Goal: Information Seeking & Learning: Compare options

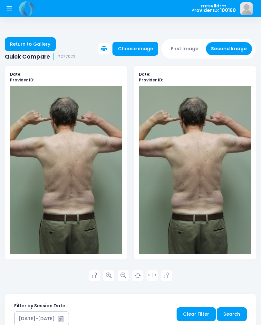
click at [230, 313] on link "Search" at bounding box center [232, 314] width 30 height 14
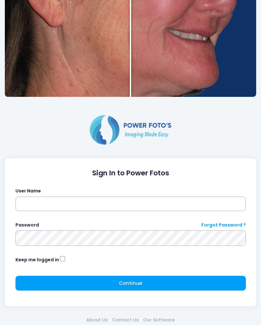
scroll to position [196, 0]
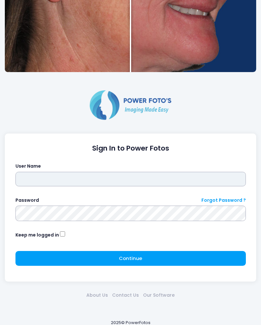
click at [135, 180] on input "text" at bounding box center [130, 179] width 230 height 15
type input "*********"
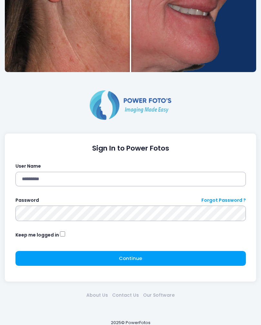
click button "submit" at bounding box center [0, 0] width 0 height 0
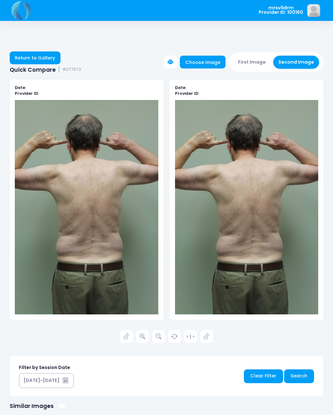
scroll to position [6, 0]
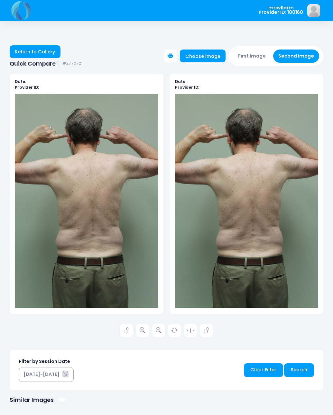
click at [35, 58] on link "Return to Gallery" at bounding box center [35, 51] width 51 height 13
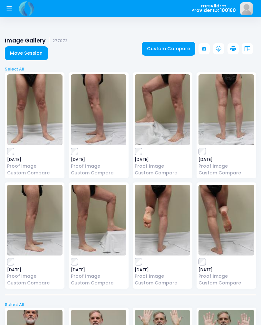
click at [20, 52] on link "Move Session" at bounding box center [26, 53] width 43 height 14
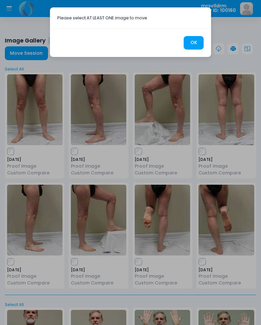
click at [192, 39] on button "OK" at bounding box center [193, 43] width 20 height 14
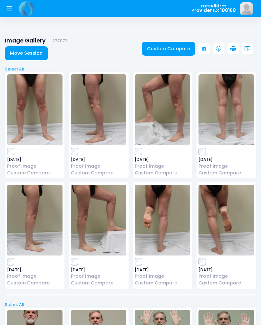
click at [10, 8] on icon at bounding box center [9, 8] width 6 height 6
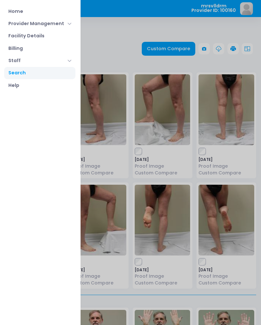
click at [22, 9] on link "Home" at bounding box center [39, 11] width 71 height 12
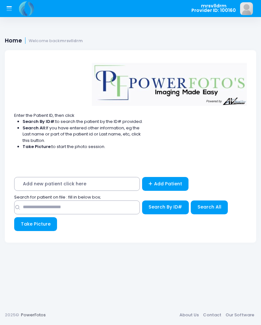
click at [116, 192] on div "Add new patient click here Add Patient" at bounding box center [130, 185] width 232 height 17
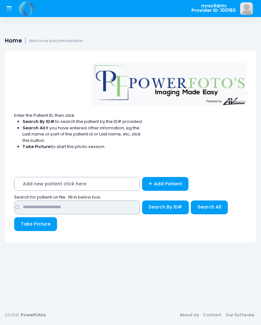
click at [105, 206] on input "text" at bounding box center [76, 207] width 125 height 14
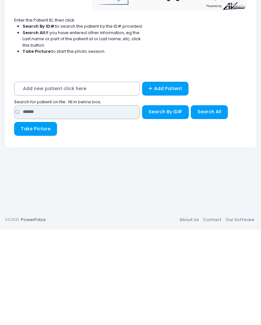
type input "******"
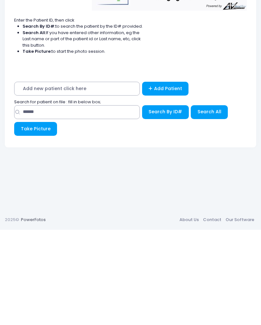
click at [173, 204] on span "Search By ID#" at bounding box center [164, 207] width 33 height 6
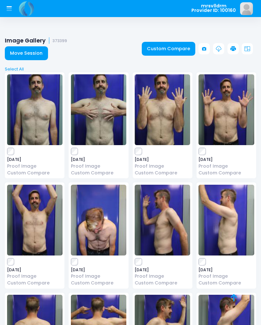
click at [32, 215] on img at bounding box center [34, 220] width 55 height 71
click at [171, 225] on img at bounding box center [161, 220] width 55 height 71
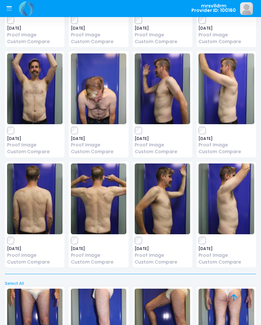
scroll to position [133, 0]
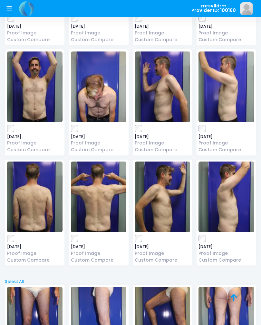
click at [99, 194] on img at bounding box center [98, 197] width 55 height 71
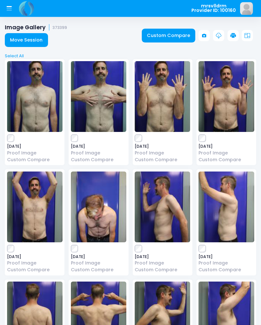
scroll to position [13, 0]
click at [35, 101] on img at bounding box center [34, 96] width 55 height 71
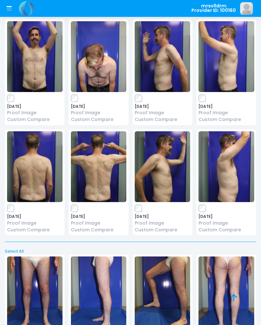
scroll to position [163, 0]
click at [162, 172] on img at bounding box center [161, 166] width 55 height 71
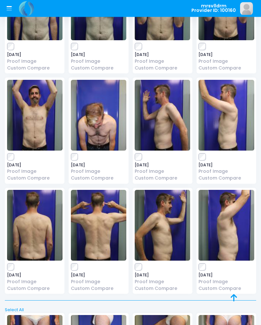
scroll to position [105, 0]
click at [106, 223] on img at bounding box center [98, 225] width 55 height 71
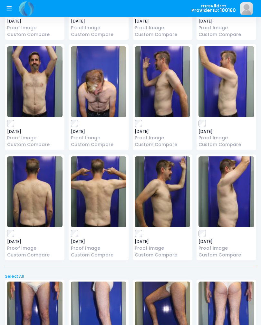
scroll to position [141, 0]
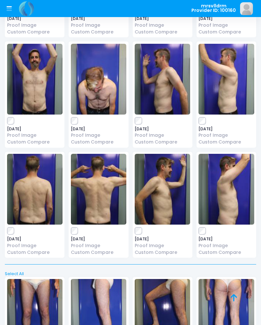
click at [33, 194] on img at bounding box center [34, 189] width 55 height 71
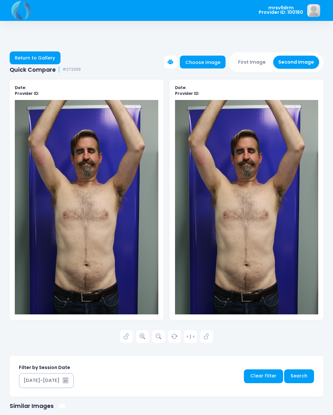
scroll to position [6, 0]
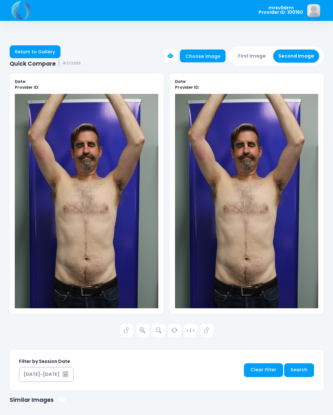
click at [100, 225] on img at bounding box center [86, 201] width 143 height 215
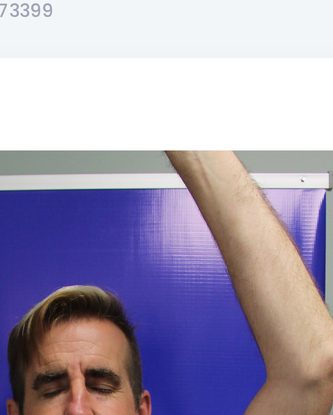
scroll to position [0, 0]
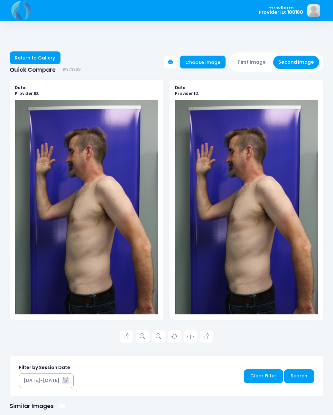
scroll to position [6, 0]
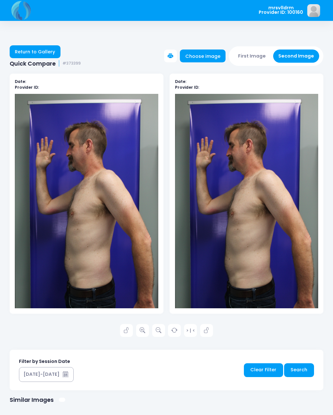
click at [130, 229] on img at bounding box center [86, 201] width 143 height 215
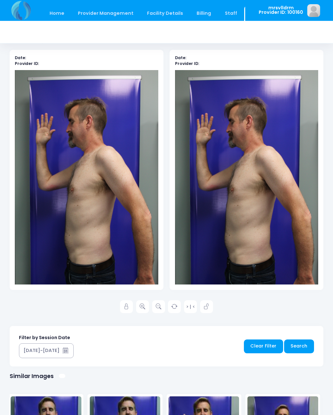
scroll to position [31, 0]
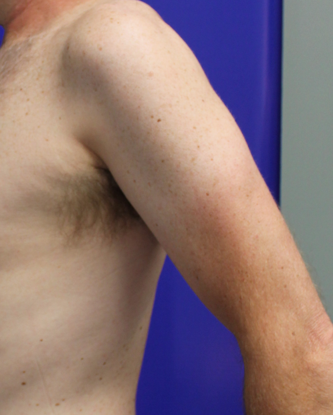
click at [66, 69] on img at bounding box center [86, 176] width 143 height 215
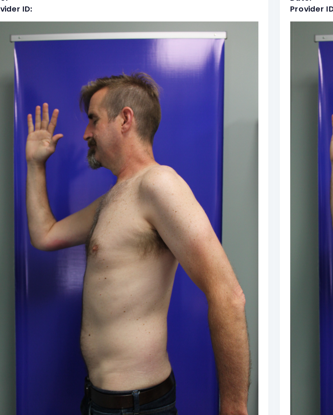
scroll to position [0, 0]
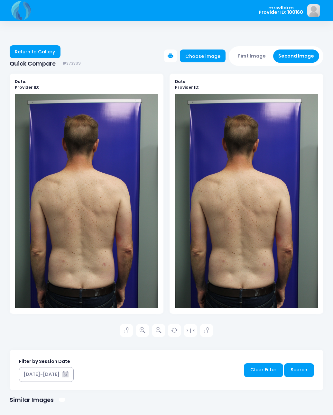
scroll to position [6, 0]
